Goal: Information Seeking & Learning: Understand process/instructions

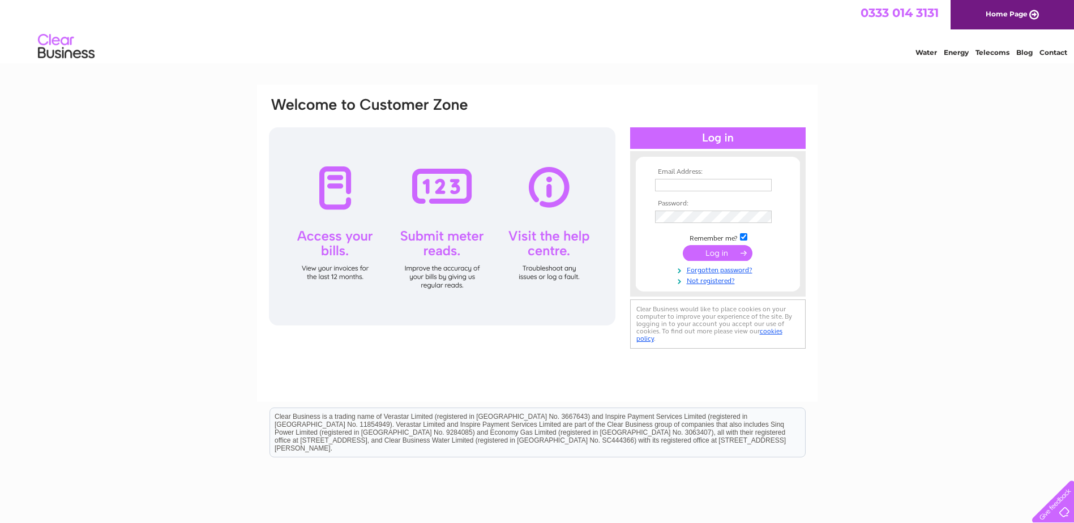
type input "sue-law@hotmail.co.uk"
click at [719, 255] on input "submit" at bounding box center [718, 253] width 70 height 16
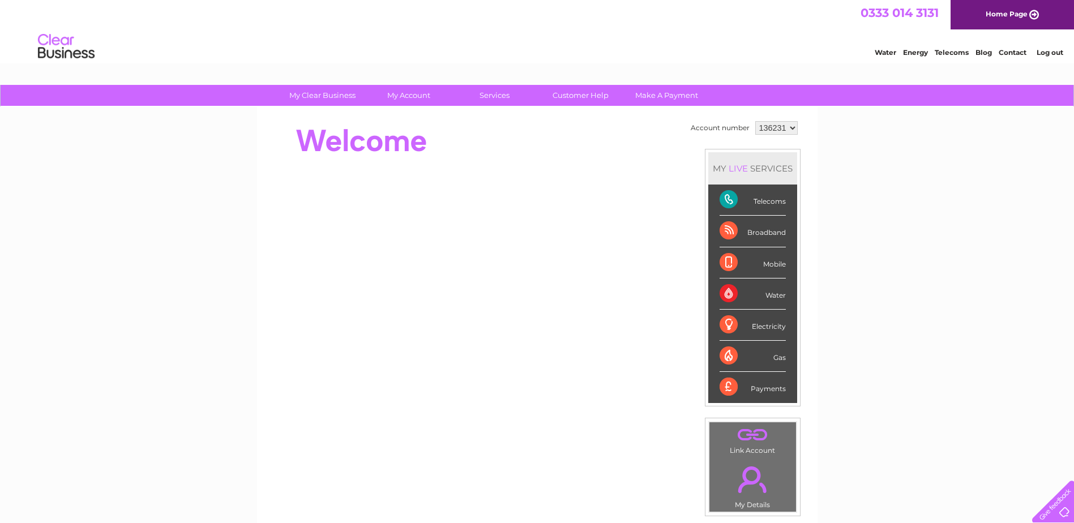
click at [753, 199] on div "Telecoms" at bounding box center [752, 200] width 66 height 31
click at [727, 202] on div "Telecoms" at bounding box center [752, 200] width 66 height 31
click at [728, 200] on div "Telecoms" at bounding box center [752, 200] width 66 height 31
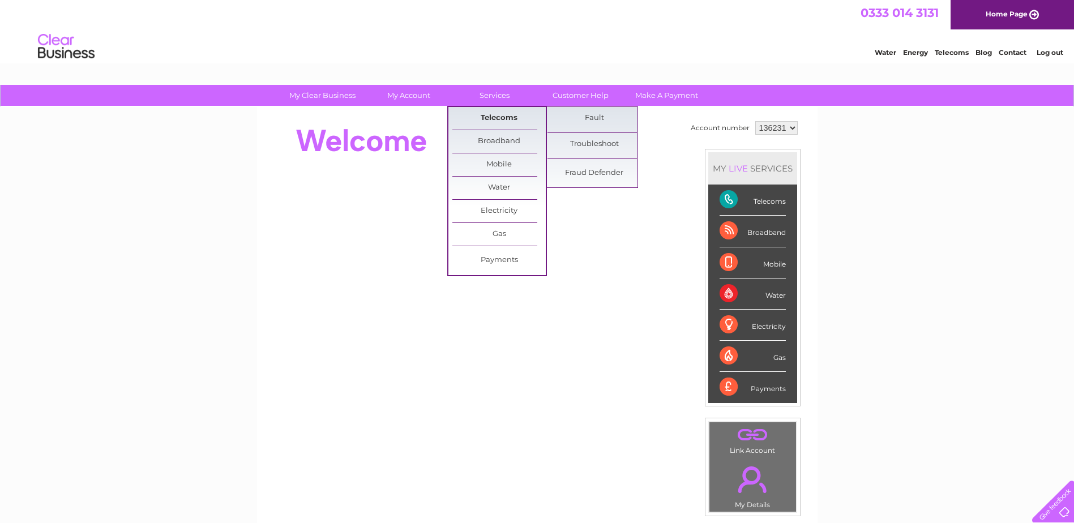
click at [491, 116] on link "Telecoms" at bounding box center [498, 118] width 93 height 23
click at [591, 146] on link "Troubleshoot" at bounding box center [593, 144] width 93 height 23
click at [591, 143] on link "Troubleshoot" at bounding box center [593, 144] width 93 height 23
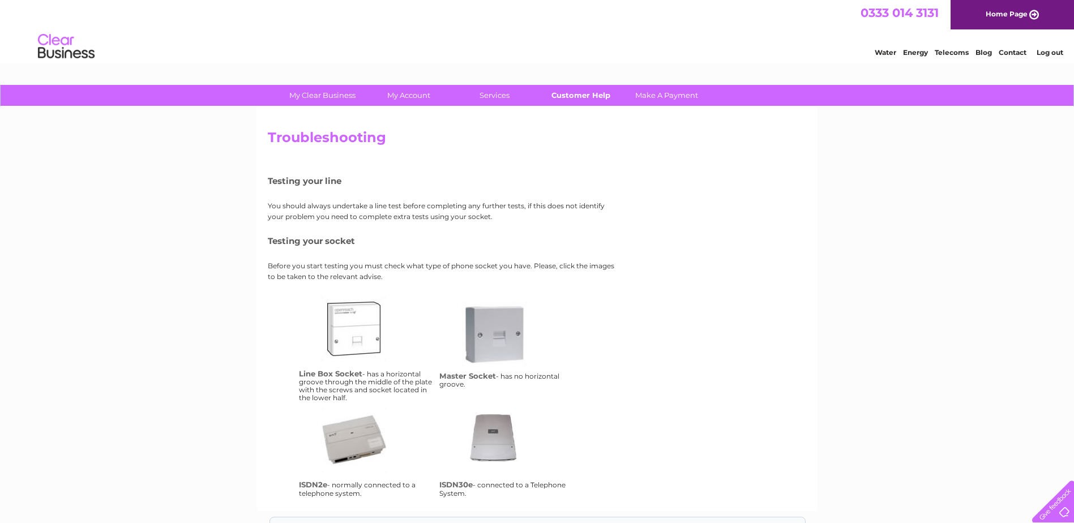
click at [581, 96] on link "Customer Help" at bounding box center [580, 95] width 93 height 21
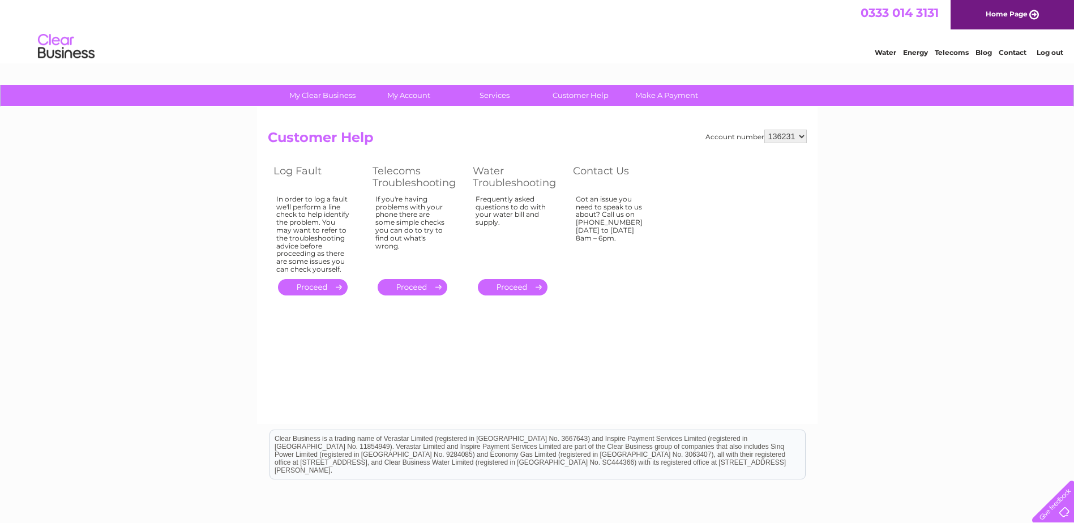
click at [310, 289] on link "." at bounding box center [313, 287] width 70 height 16
click at [317, 284] on link "." at bounding box center [313, 287] width 70 height 16
click at [331, 281] on link "." at bounding box center [313, 287] width 70 height 16
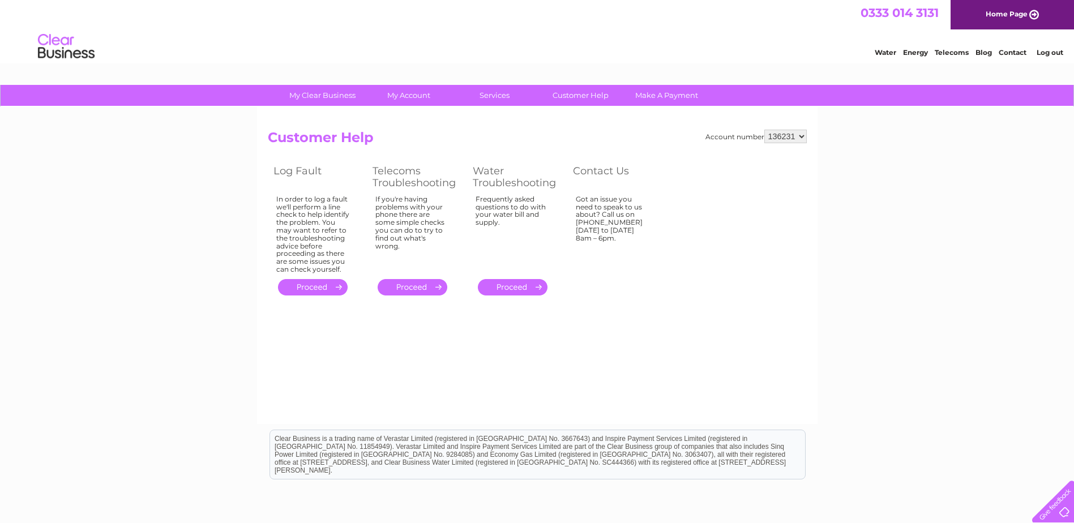
click at [341, 284] on link "." at bounding box center [313, 287] width 70 height 16
click at [333, 284] on link "." at bounding box center [313, 287] width 70 height 16
